Goal: Information Seeking & Learning: Understand process/instructions

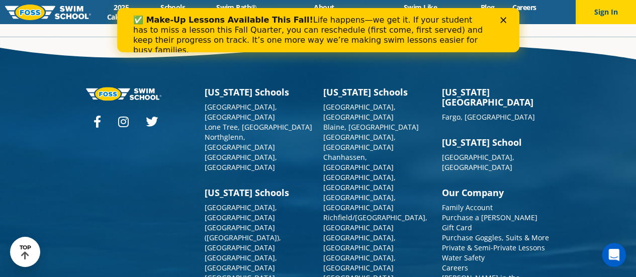
drag, startPoint x: 470, startPoint y: 230, endPoint x: 451, endPoint y: 237, distance: 20.2
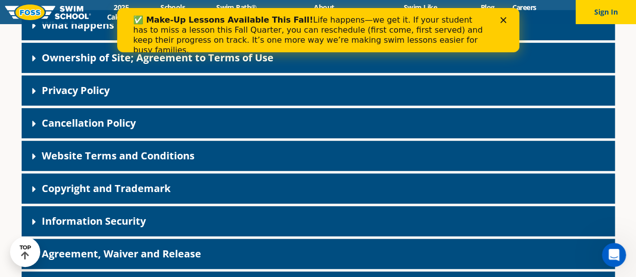
scroll to position [58, 0]
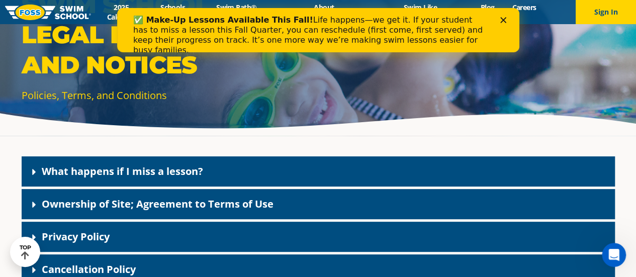
click at [185, 170] on link "What happens if I miss a lesson?" at bounding box center [122, 171] width 161 height 14
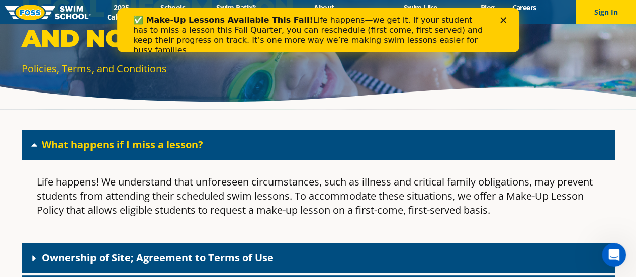
scroll to position [159, 0]
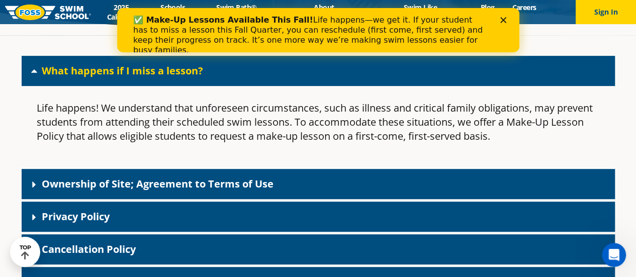
click at [89, 74] on link "What happens if I miss a lesson?" at bounding box center [122, 71] width 161 height 14
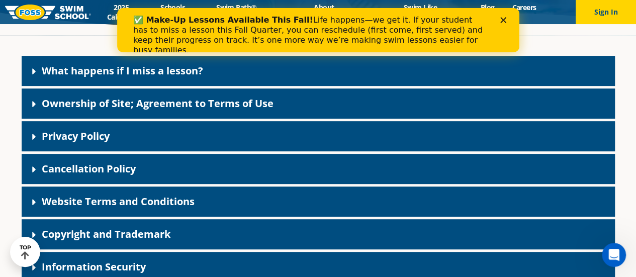
click at [109, 102] on link "Ownership of Site; Agreement to Terms of Use" at bounding box center [158, 104] width 232 height 14
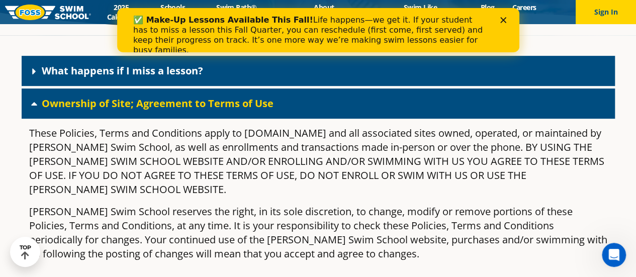
click at [109, 102] on link "Ownership of Site; Agreement to Terms of Use" at bounding box center [158, 104] width 232 height 14
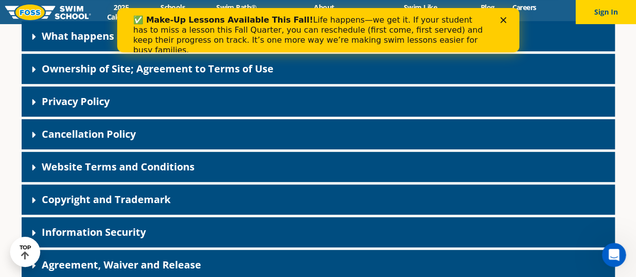
scroll to position [209, 0]
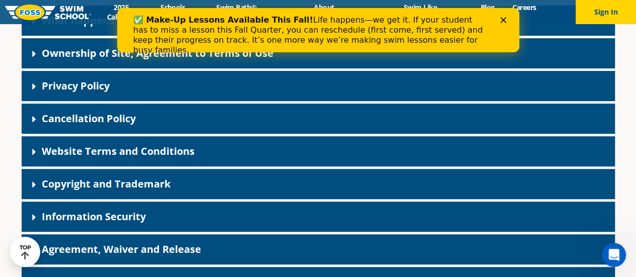
click at [127, 125] on div "Cancellation Policy" at bounding box center [318, 119] width 593 height 30
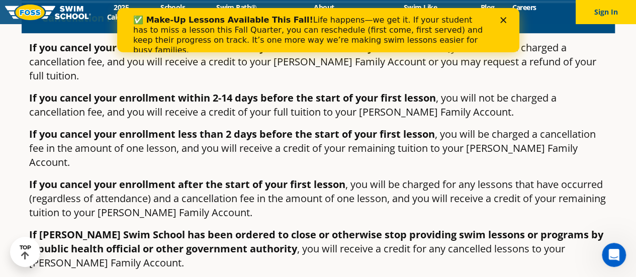
scroll to position [259, 0]
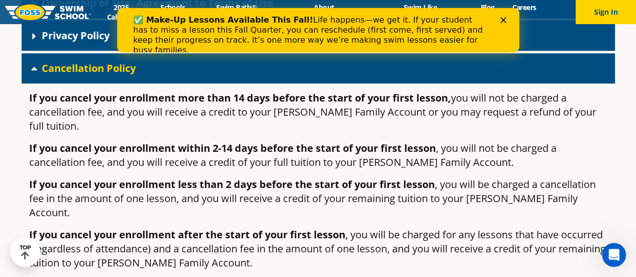
click at [504, 19] on polygon "Close" at bounding box center [503, 20] width 6 height 6
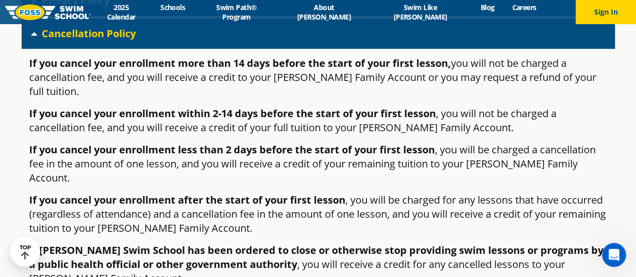
scroll to position [310, 0]
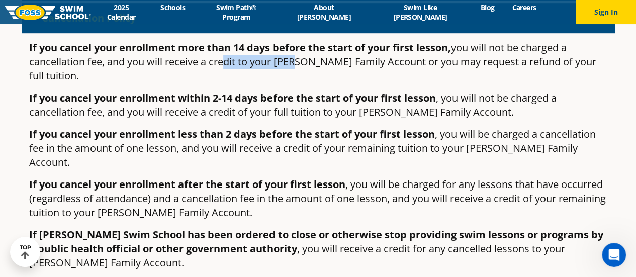
drag, startPoint x: 218, startPoint y: 65, endPoint x: 292, endPoint y: 65, distance: 74.4
click at [292, 65] on p "If you cancel your enrollment more than 14 days before the start of your first …" at bounding box center [318, 62] width 578 height 42
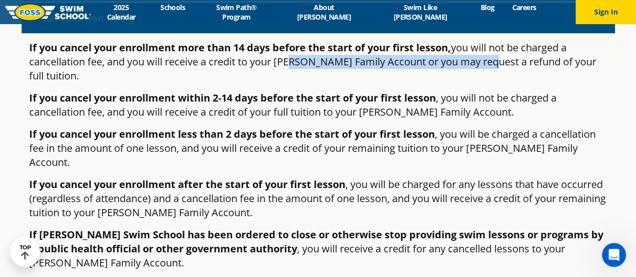
drag, startPoint x: 291, startPoint y: 64, endPoint x: 485, endPoint y: 67, distance: 193.6
click at [485, 67] on p "If you cancel your enrollment more than 14 days before the start of your first …" at bounding box center [318, 62] width 578 height 42
click at [474, 67] on p "If you cancel your enrollment more than 14 days before the start of your first …" at bounding box center [318, 62] width 578 height 42
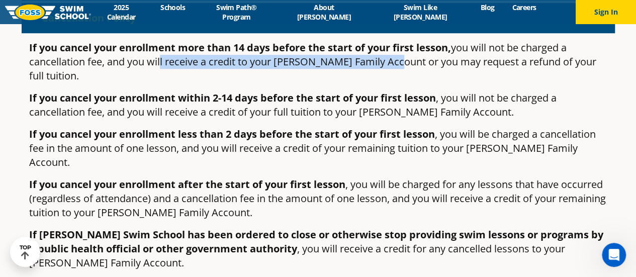
drag, startPoint x: 158, startPoint y: 65, endPoint x: 391, endPoint y: 65, distance: 232.3
click at [391, 65] on p "If you cancel your enrollment more than 14 days before the start of your first …" at bounding box center [318, 62] width 578 height 42
click at [390, 65] on p "If you cancel your enrollment more than 14 days before the start of your first …" at bounding box center [318, 62] width 578 height 42
click at [387, 66] on p "If you cancel your enrollment more than 14 days before the start of your first …" at bounding box center [318, 62] width 578 height 42
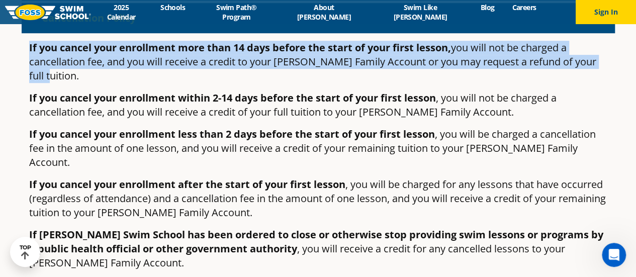
drag, startPoint x: 604, startPoint y: 63, endPoint x: 29, endPoint y: 38, distance: 575.8
click at [29, 38] on div "If you cancel your enrollment more than 14 days before the start of your first …" at bounding box center [318, 278] width 593 height 490
click at [65, 39] on div "If you cancel your enrollment more than 14 days before the start of your first …" at bounding box center [318, 278] width 593 height 490
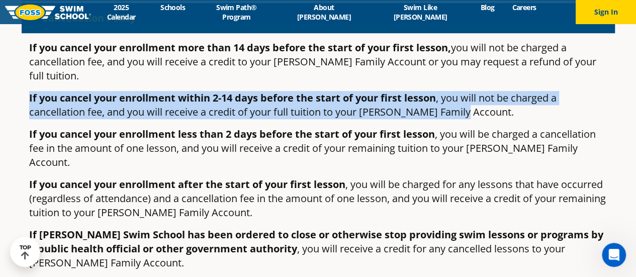
drag, startPoint x: 30, startPoint y: 80, endPoint x: 470, endPoint y: 98, distance: 440.3
click at [470, 98] on p "If you cancel your enrollment within 2-14 days before the start of your first l…" at bounding box center [318, 105] width 578 height 28
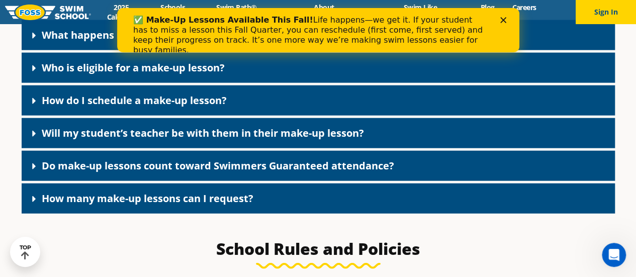
scroll to position [1106, 0]
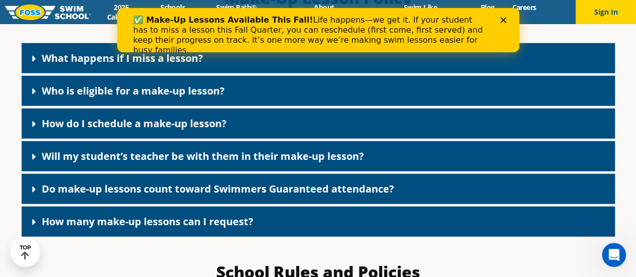
click at [165, 235] on div "How many make-up lessons can I request?" at bounding box center [318, 222] width 593 height 30
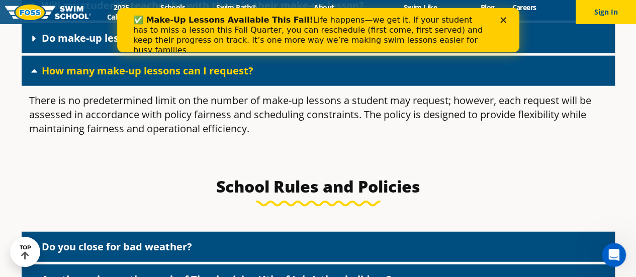
scroll to position [1157, 0]
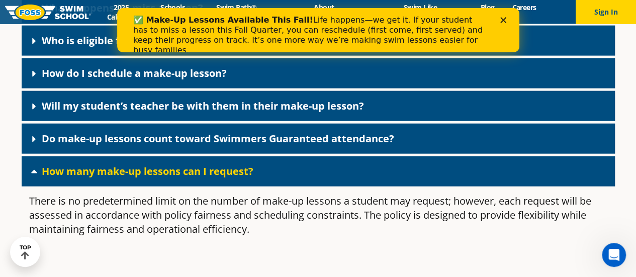
click at [153, 145] on link "Do make-up lessons count toward Swimmers Guaranteed attendance?" at bounding box center [218, 139] width 353 height 14
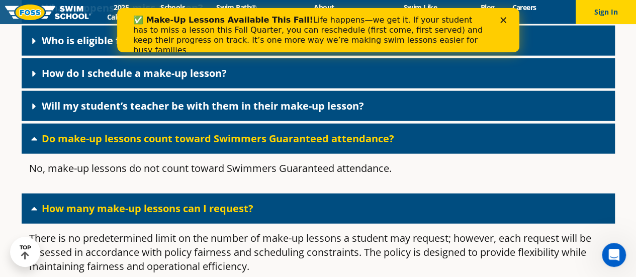
click at [158, 136] on div "Do make-up lessons count toward Swimmers Guaranteed attendance?" at bounding box center [318, 139] width 593 height 30
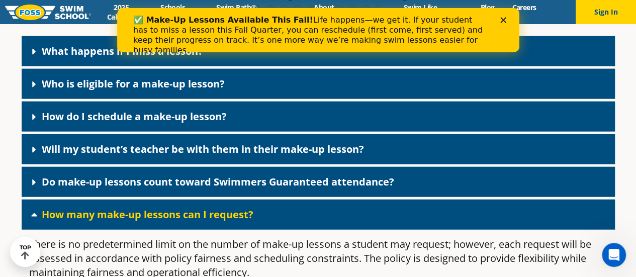
scroll to position [1056, 0]
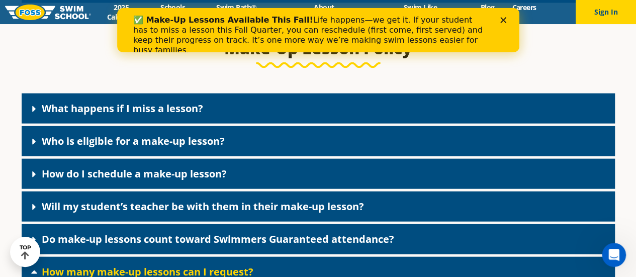
click at [171, 146] on link "Who is eligible for a make-up lesson?" at bounding box center [133, 141] width 183 height 14
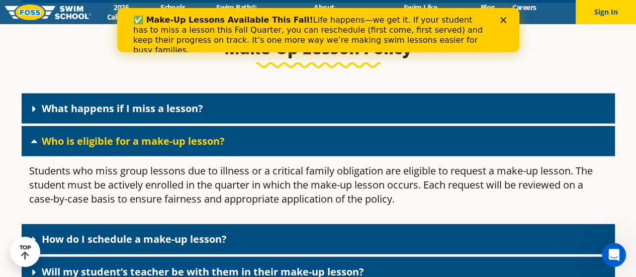
click at [248, 239] on div "How do I schedule a make-up lesson?" at bounding box center [318, 239] width 593 height 30
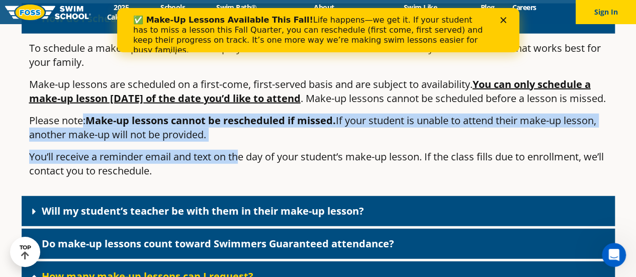
scroll to position [1307, 0]
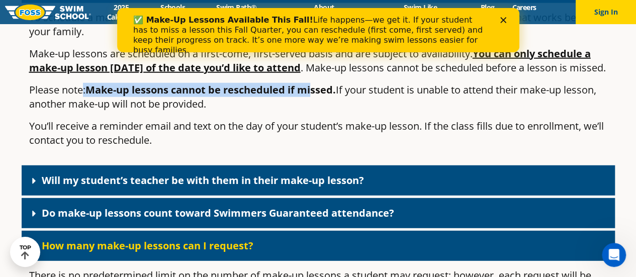
drag, startPoint x: 83, startPoint y: 155, endPoint x: 316, endPoint y: 111, distance: 236.6
click at [316, 111] on p "Please note: Make-up lessons cannot be rescheduled if missed. If your student i…" at bounding box center [318, 97] width 578 height 28
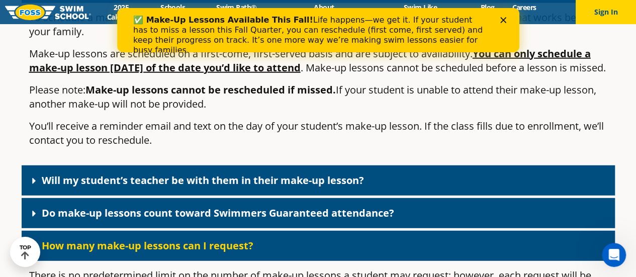
click at [290, 111] on p "Please note: Make-up lessons cannot be rescheduled if missed. If your student i…" at bounding box center [318, 97] width 578 height 28
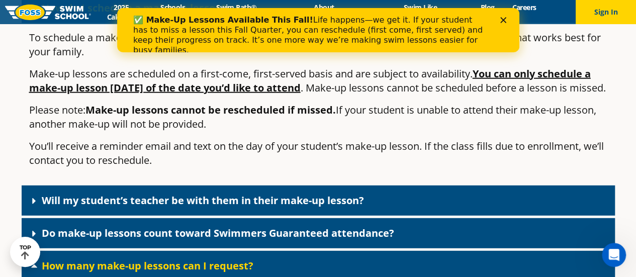
scroll to position [1257, 0]
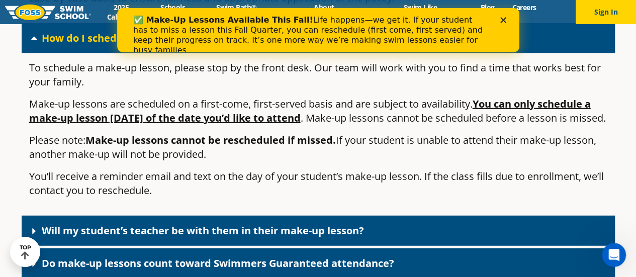
drag, startPoint x: 339, startPoint y: 152, endPoint x: 279, endPoint y: 172, distance: 63.4
click at [279, 161] on p "Please note: Make-up lessons cannot be rescheduled if missed. If your student i…" at bounding box center [318, 147] width 578 height 28
click at [261, 188] on p "You’ll receive a reminder email and text on the day of your student’s make-up l…" at bounding box center [318, 183] width 578 height 28
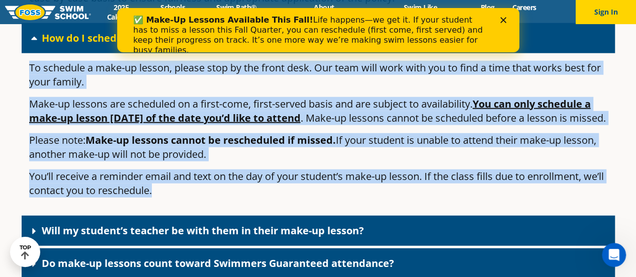
drag, startPoint x: 184, startPoint y: 213, endPoint x: 28, endPoint y: 69, distance: 211.8
click at [28, 69] on div "To schedule a make-up lesson, please stop by the front desk. Our team will work…" at bounding box center [318, 133] width 593 height 160
